Goal: Task Accomplishment & Management: Use online tool/utility

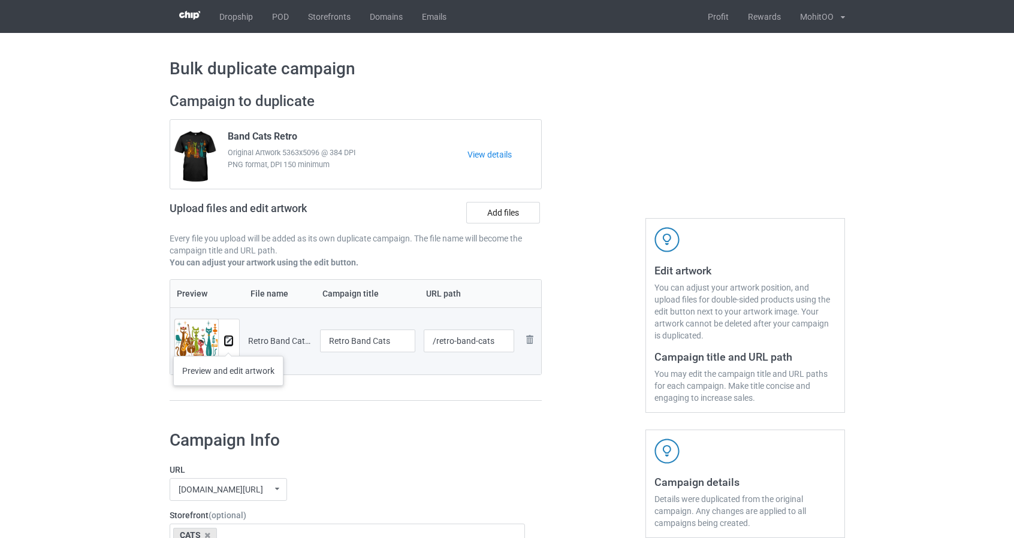
click at [228, 343] on img at bounding box center [229, 341] width 8 height 8
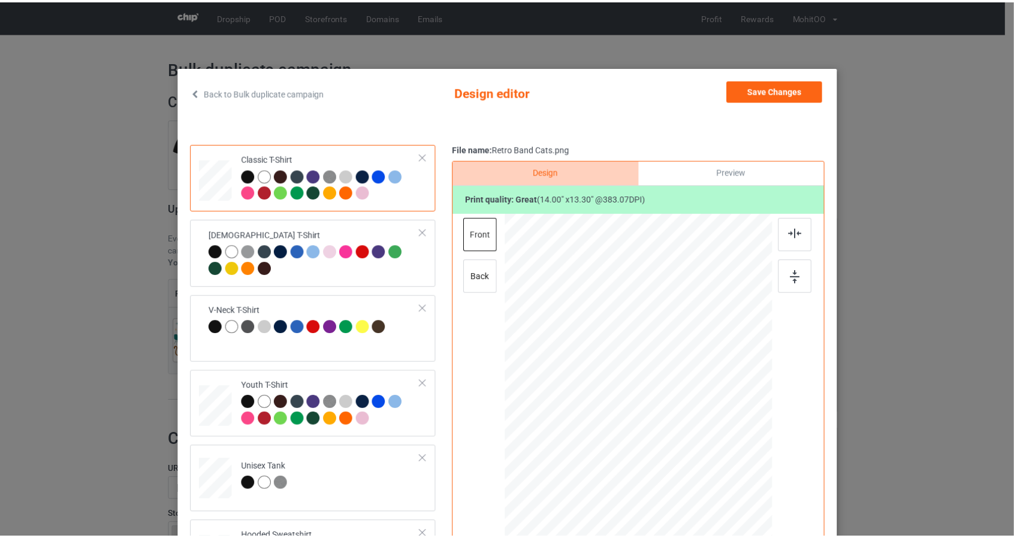
scroll to position [60, 0]
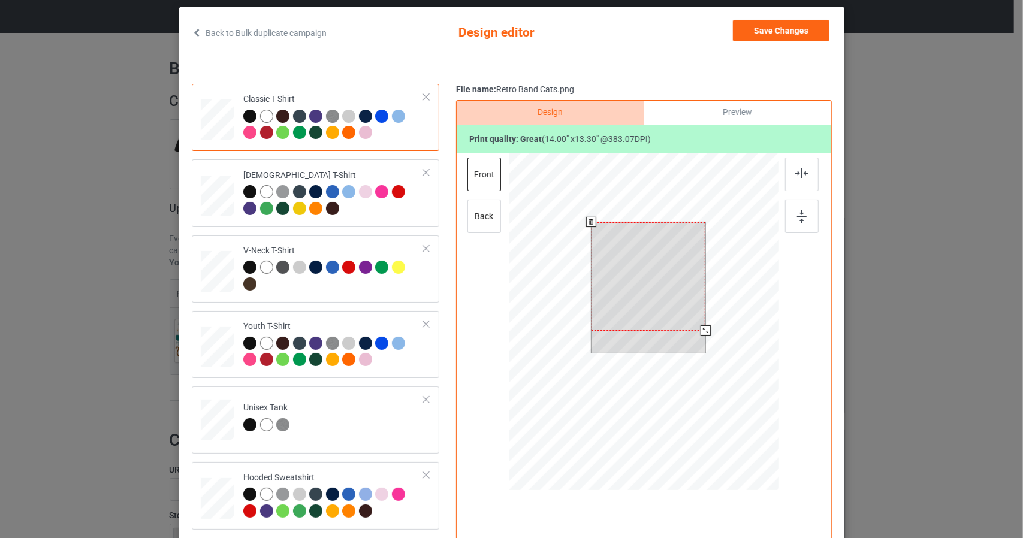
click at [769, 424] on div at bounding box center [644, 323] width 270 height 340
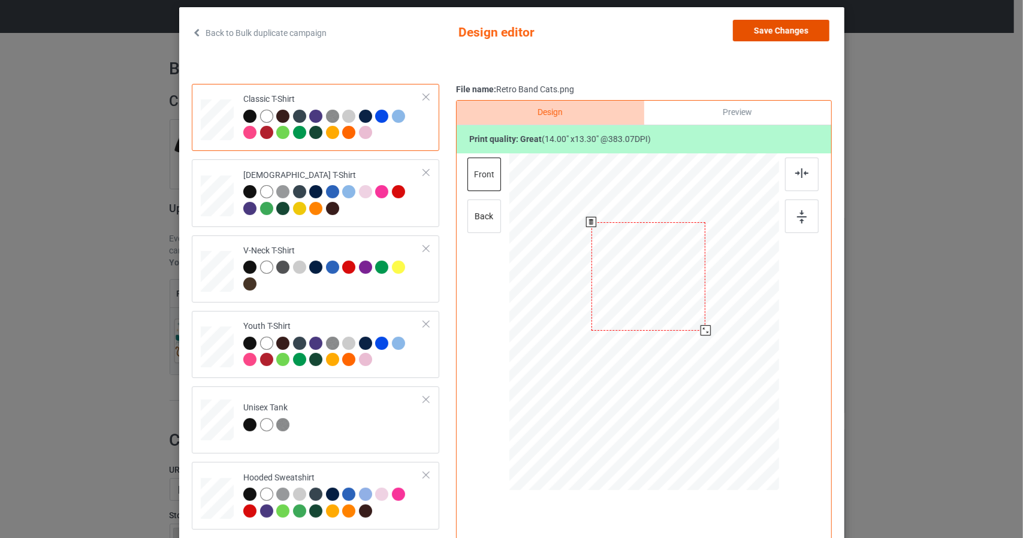
click at [796, 33] on button "Save Changes" at bounding box center [781, 31] width 96 height 22
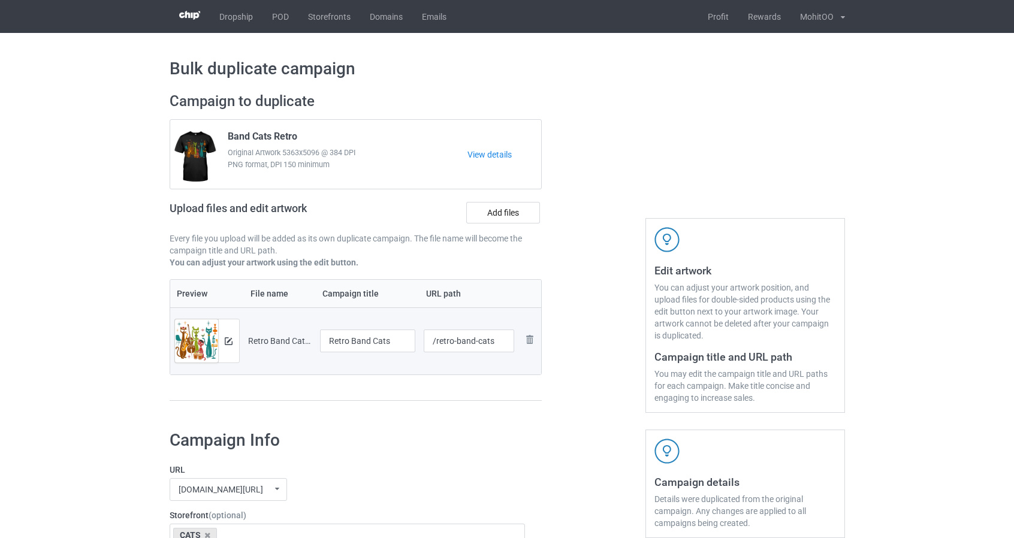
click at [608, 348] on div at bounding box center [593, 252] width 86 height 337
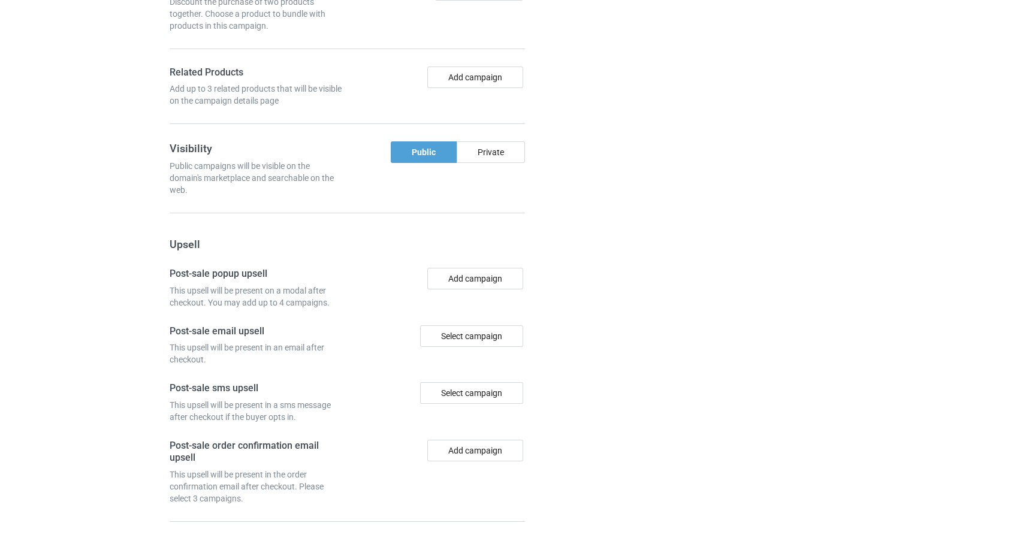
scroll to position [995, 0]
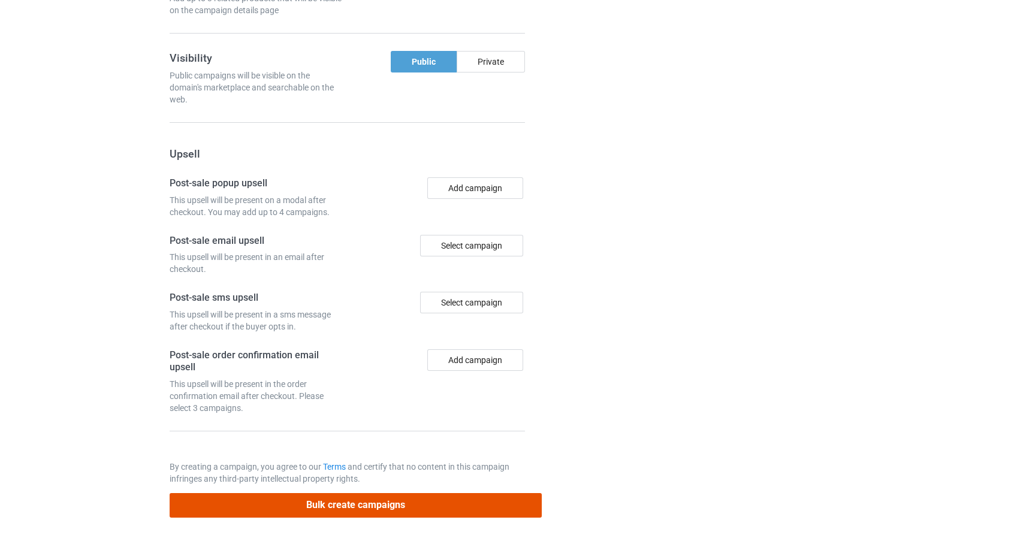
click at [527, 496] on button "Bulk create campaigns" at bounding box center [356, 505] width 373 height 25
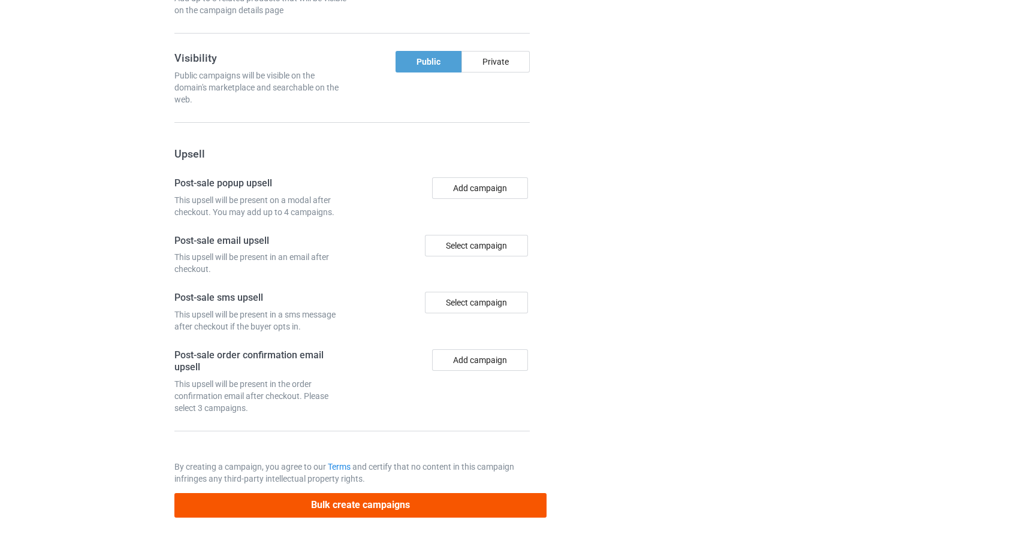
scroll to position [0, 0]
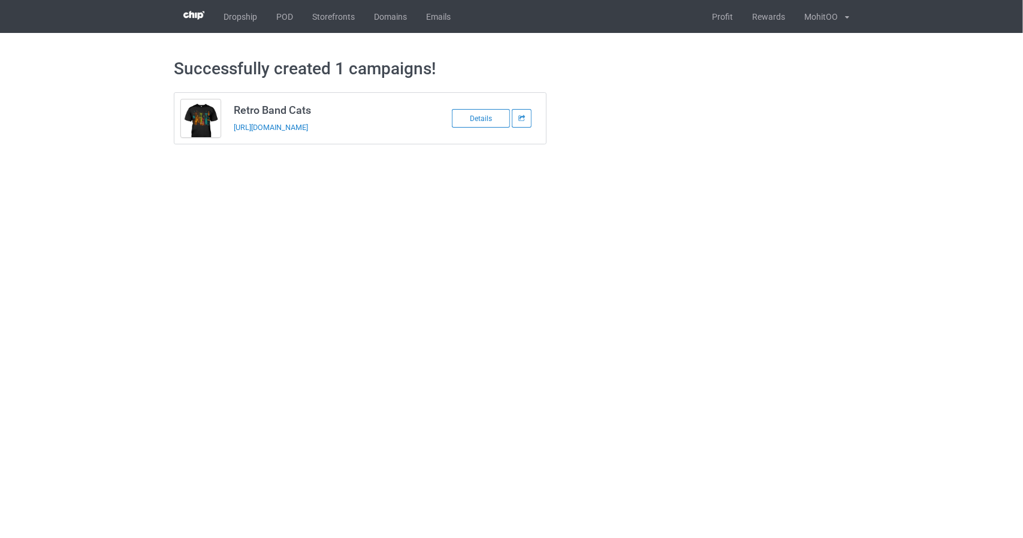
copy link "[DOMAIN_NAME][URL]"
drag, startPoint x: 393, startPoint y: 131, endPoint x: 276, endPoint y: 136, distance: 117.0
click at [276, 136] on td "Retro Band Cats [URL][DOMAIN_NAME]" at bounding box center [328, 118] width 203 height 51
click at [375, 256] on body "Dropship POD Storefronts Domains Emails Profit Rewards MohitOO Settings Logout …" at bounding box center [511, 269] width 1023 height 538
click at [304, 104] on h3 "Retro Band Cats" at bounding box center [328, 110] width 189 height 14
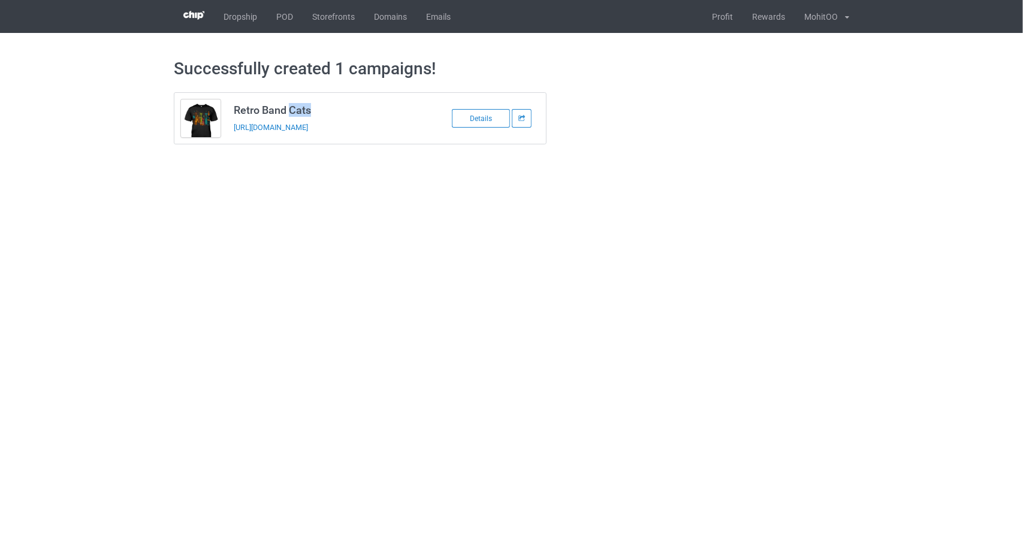
click at [304, 104] on h3 "Retro Band Cats" at bounding box center [328, 110] width 189 height 14
copy h3 "Retro Band Cats"
drag, startPoint x: 372, startPoint y: 191, endPoint x: 362, endPoint y: 155, distance: 37.2
click at [372, 191] on body "Dropship POD Storefronts Domains Emails Profit Rewards MohitOO Settings Logout …" at bounding box center [511, 269] width 1023 height 538
